Goal: Information Seeking & Learning: Learn about a topic

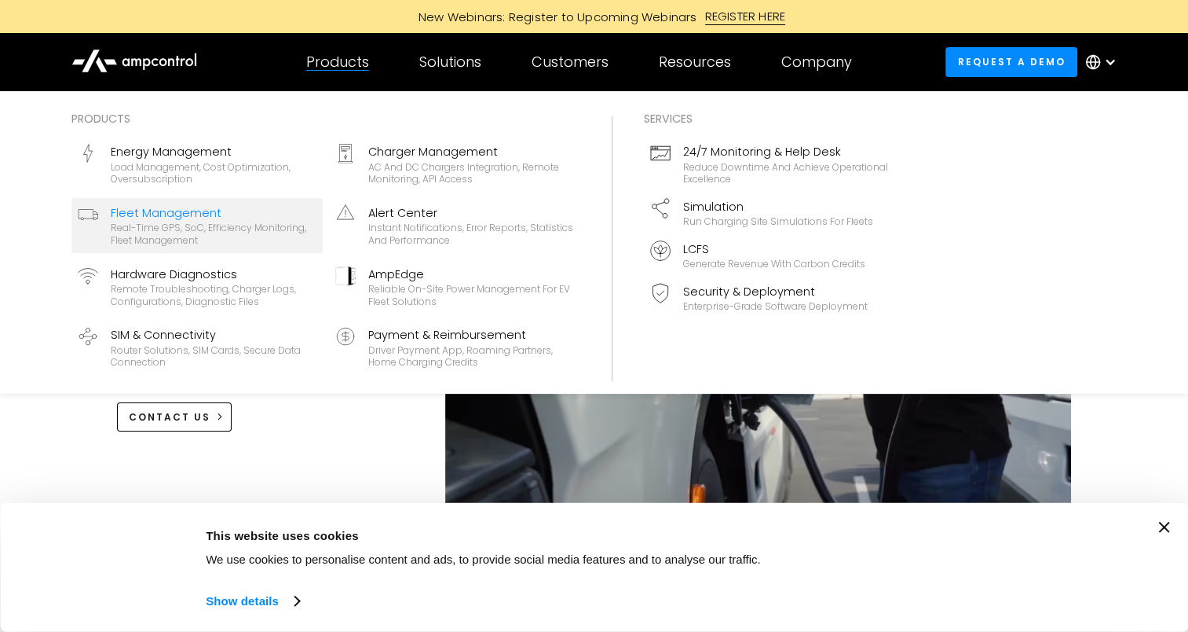
click at [196, 223] on div "Real-time GPS, SoC, efficiency monitoring, fleet management" at bounding box center [214, 234] width 206 height 24
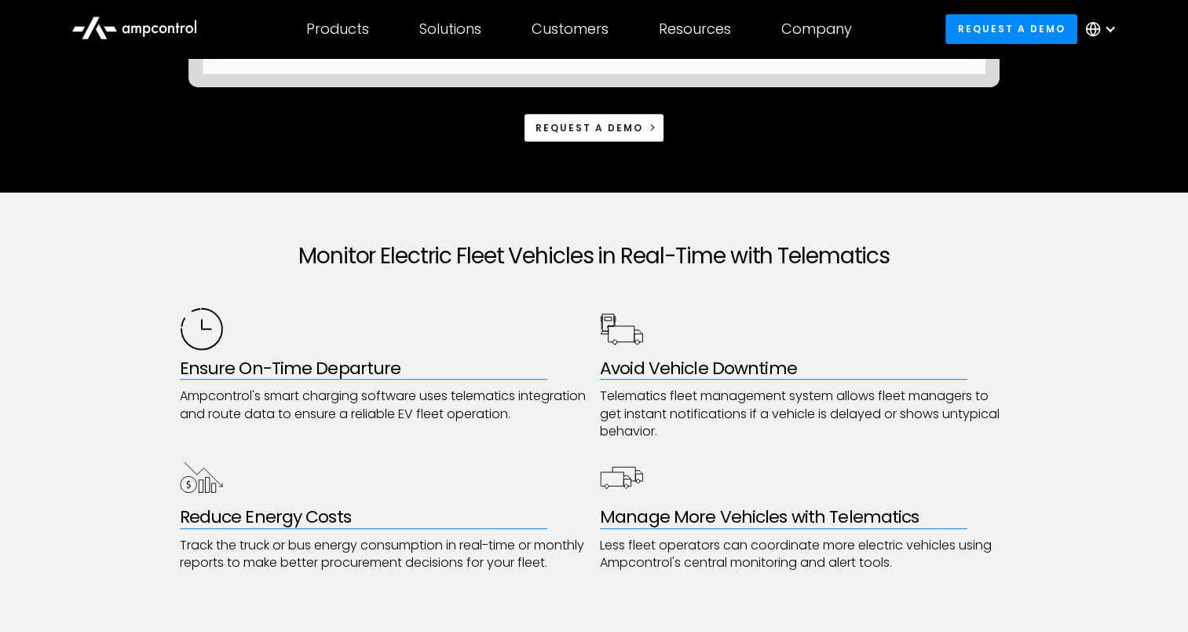
scroll to position [393, 0]
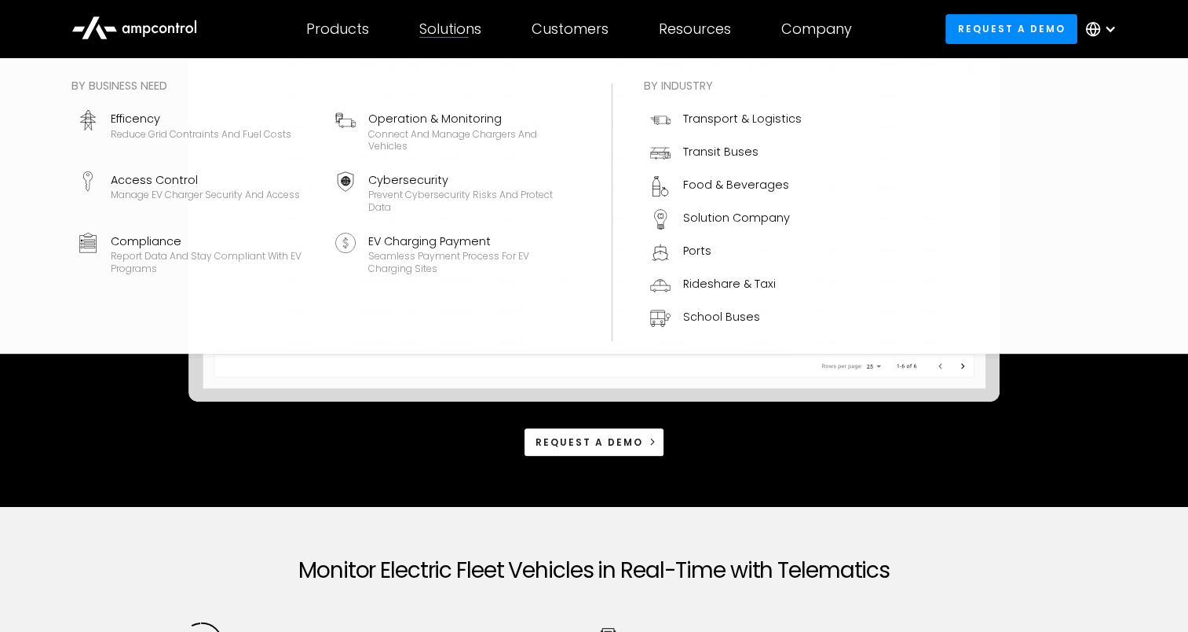
click at [474, 28] on div "Solutions" at bounding box center [450, 28] width 62 height 17
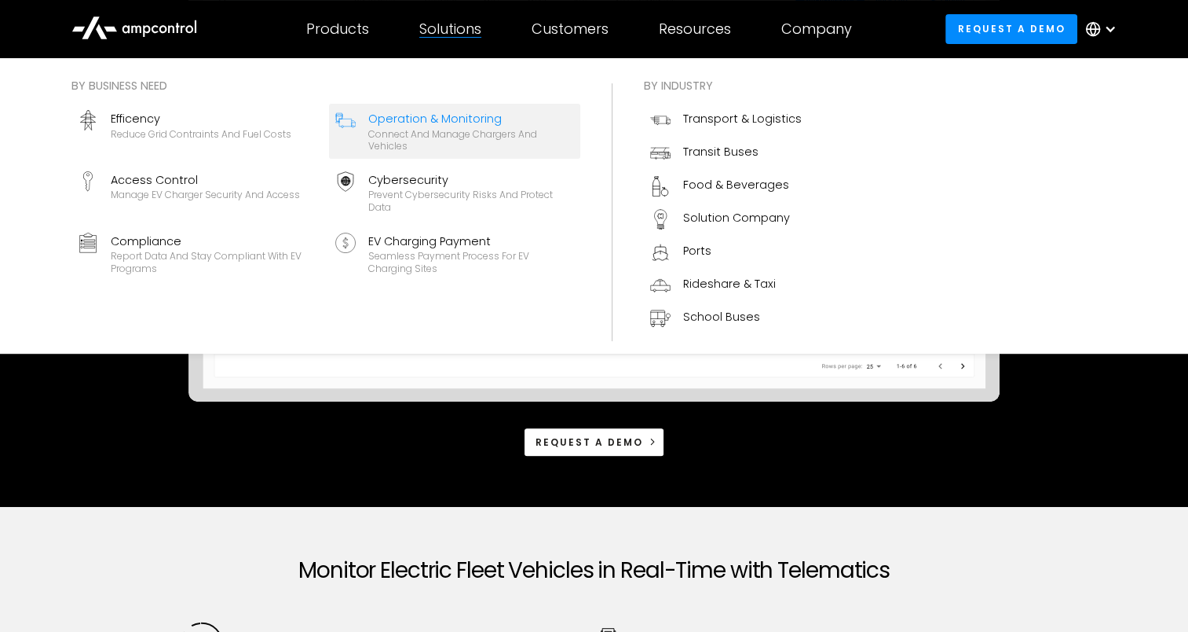
click at [439, 119] on div "Operation & Monitoring" at bounding box center [471, 118] width 206 height 17
